Goal: Task Accomplishment & Management: Manage account settings

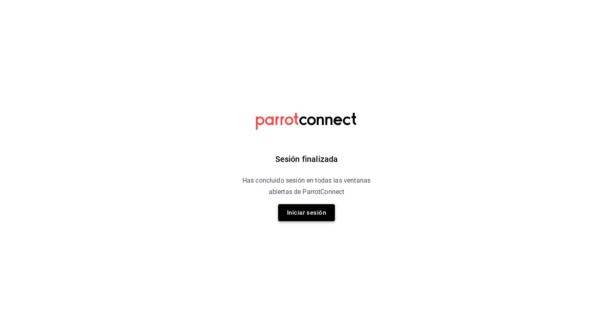
click at [318, 212] on button "Iniciar sesión" at bounding box center [306, 212] width 57 height 17
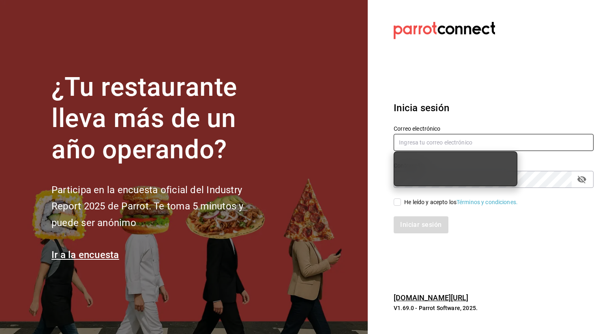
type input "admin@tacontodo.mx"
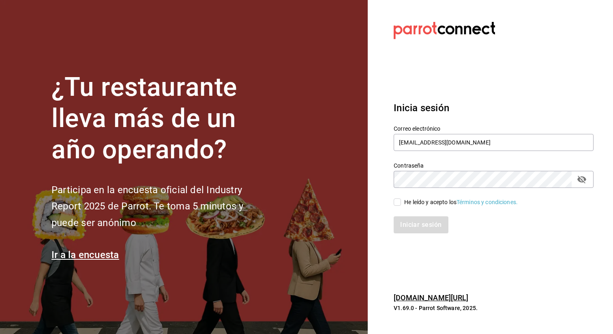
click at [396, 201] on input "He leído y acepto los Términos y condiciones." at bounding box center [397, 201] width 7 height 7
checkbox input "true"
click at [404, 228] on button "Iniciar sesión" at bounding box center [421, 224] width 55 height 17
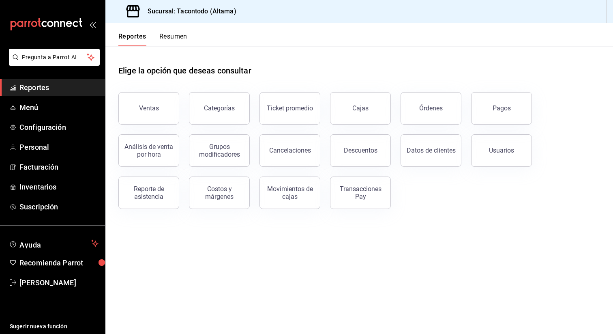
click at [170, 33] on button "Resumen" at bounding box center [173, 39] width 28 height 14
